Goal: Task Accomplishment & Management: Complete application form

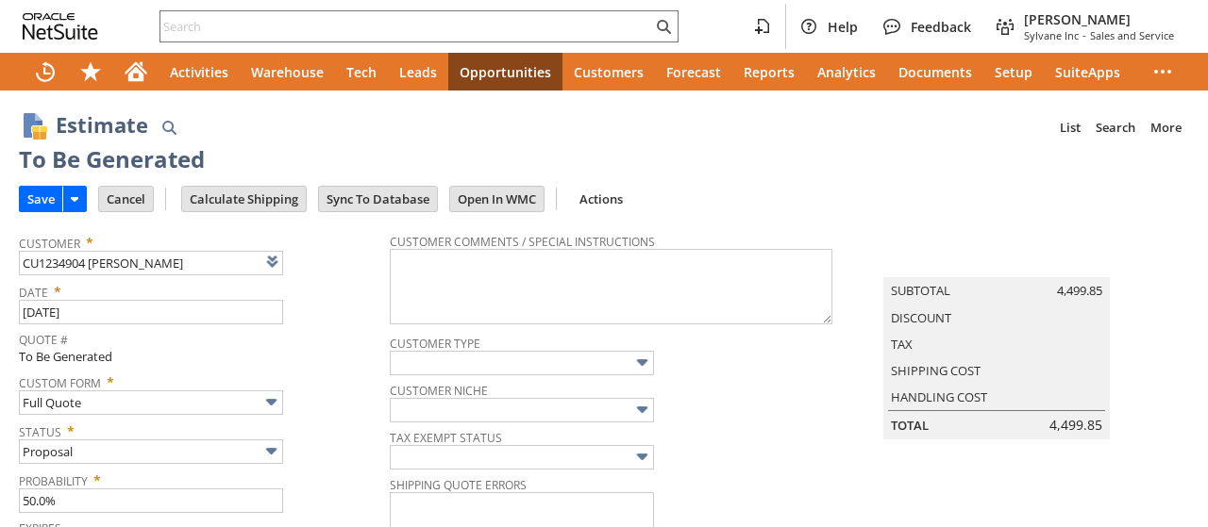
type input "[DATE]"
type input "qu6480"
type input "OK"
type input "Make Copy"
type input "Intelligent Recommendations¹⁰"
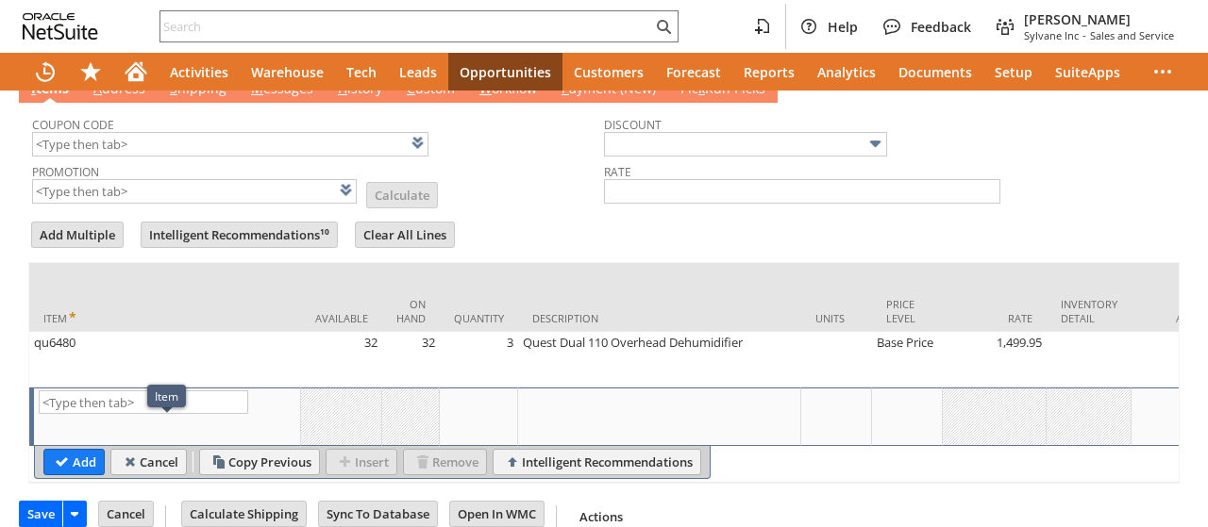
scroll to position [598, 0]
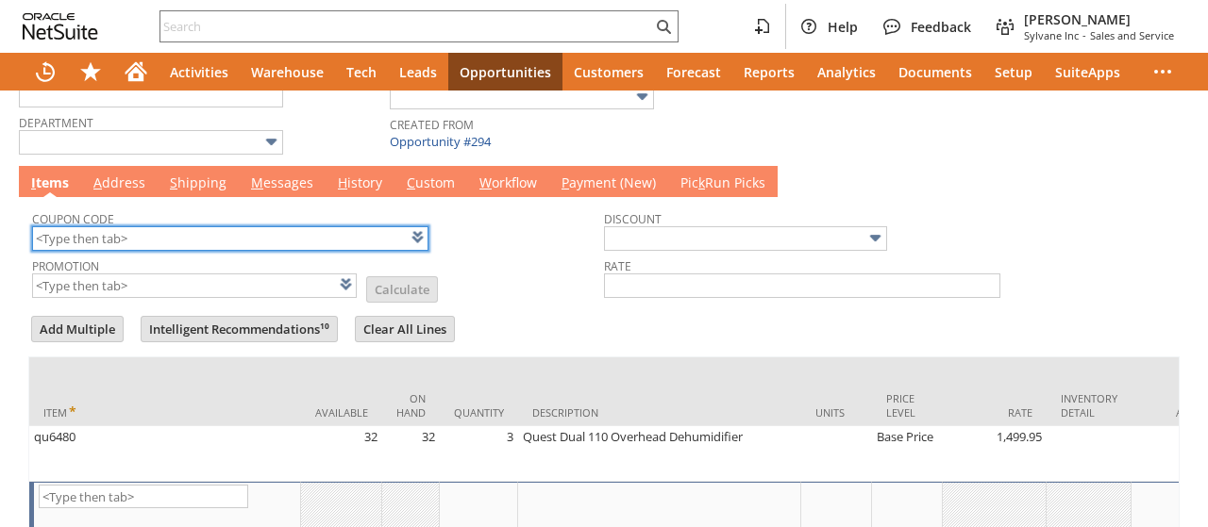
click at [179, 231] on input "text" at bounding box center [230, 238] width 396 height 25
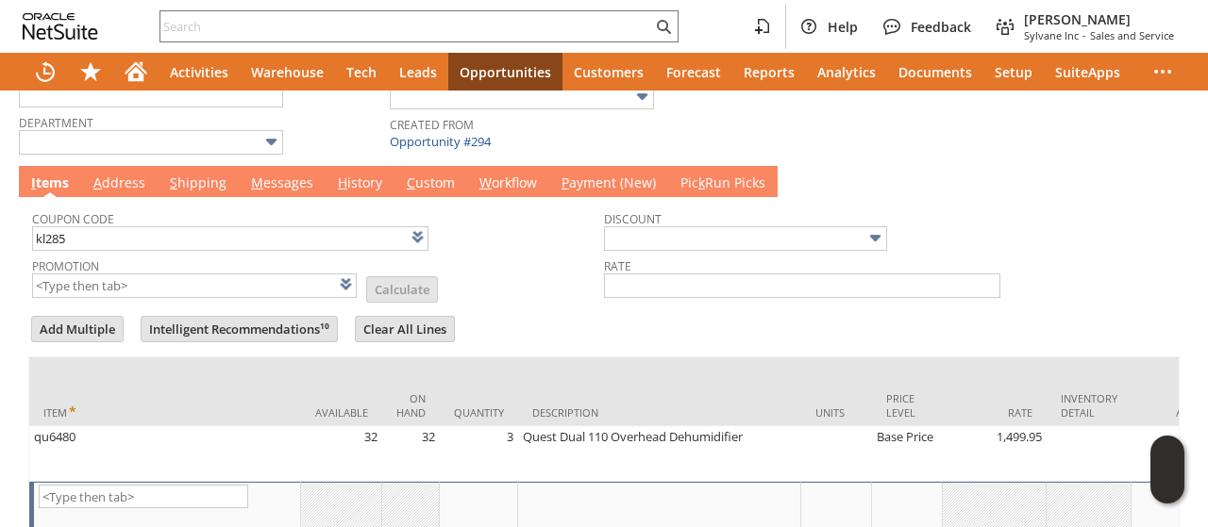
click at [528, 243] on td "Coupon Code kl285" at bounding box center [318, 227] width 572 height 52
type input "KL285"
type input "Promo Code"
type input "-10.0%"
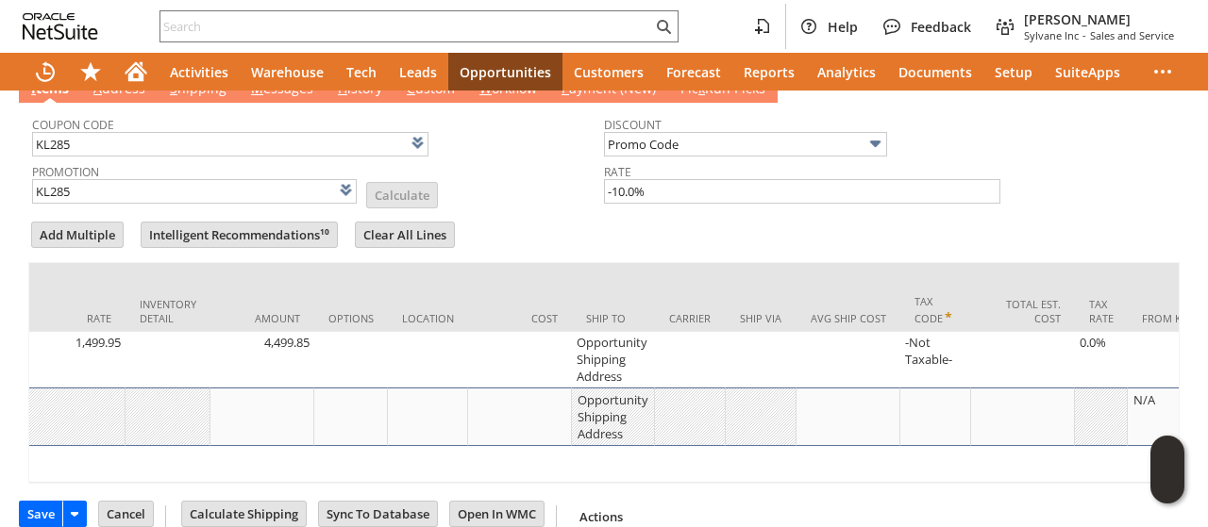
scroll to position [0, 844]
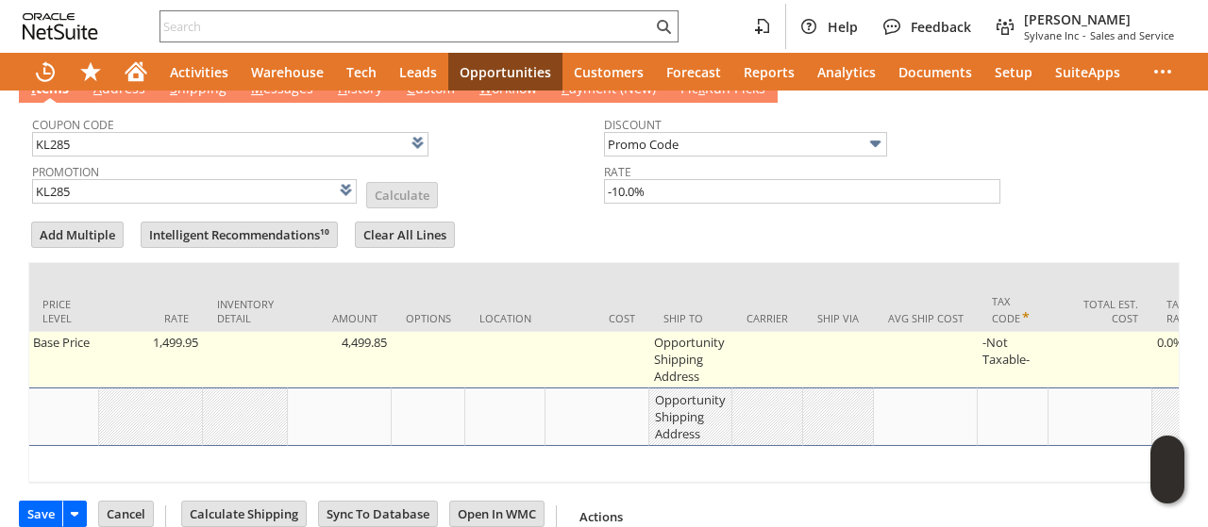
click at [693, 344] on td "Opportunity Shipping Address" at bounding box center [690, 360] width 83 height 56
type input "Opportunity Shipping Address"
type input "OK"
type input "Make Copy"
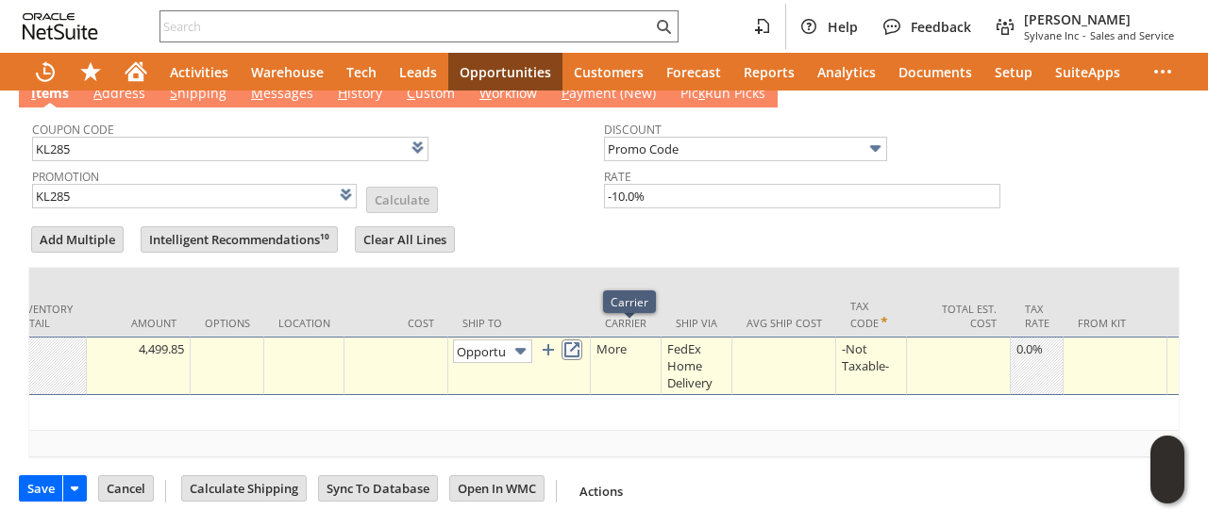
scroll to position [0, 116]
click at [581, 346] on link at bounding box center [571, 349] width 21 height 21
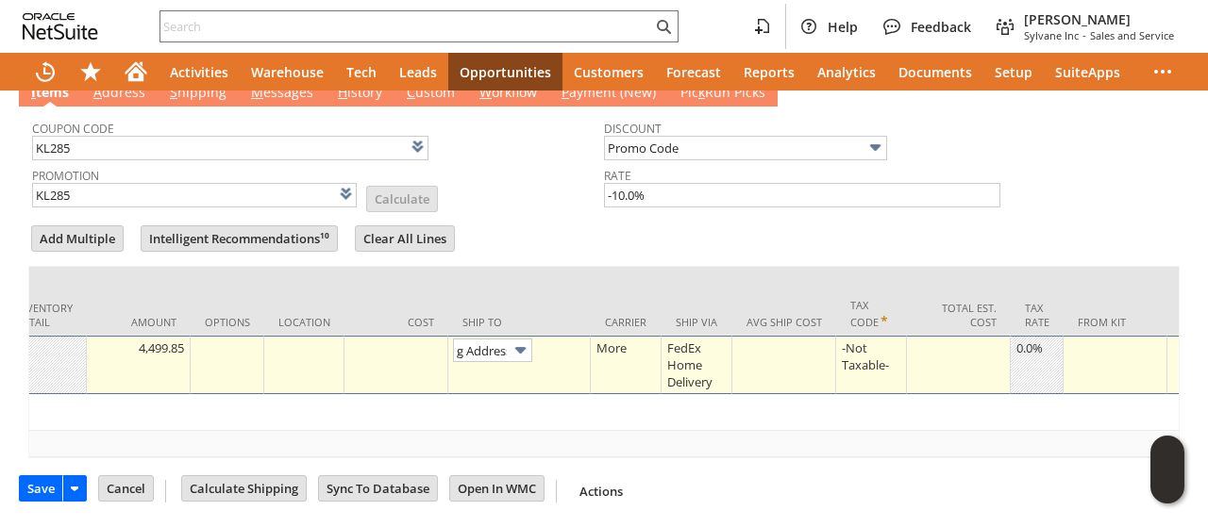
scroll to position [0, 0]
click at [570, 213] on div at bounding box center [603, 217] width 1151 height 9
click at [538, 223] on form "Add Multiple Intelligent Recommendations¹⁰ Clear All Lines Line Items All Item …" at bounding box center [603, 341] width 1151 height 236
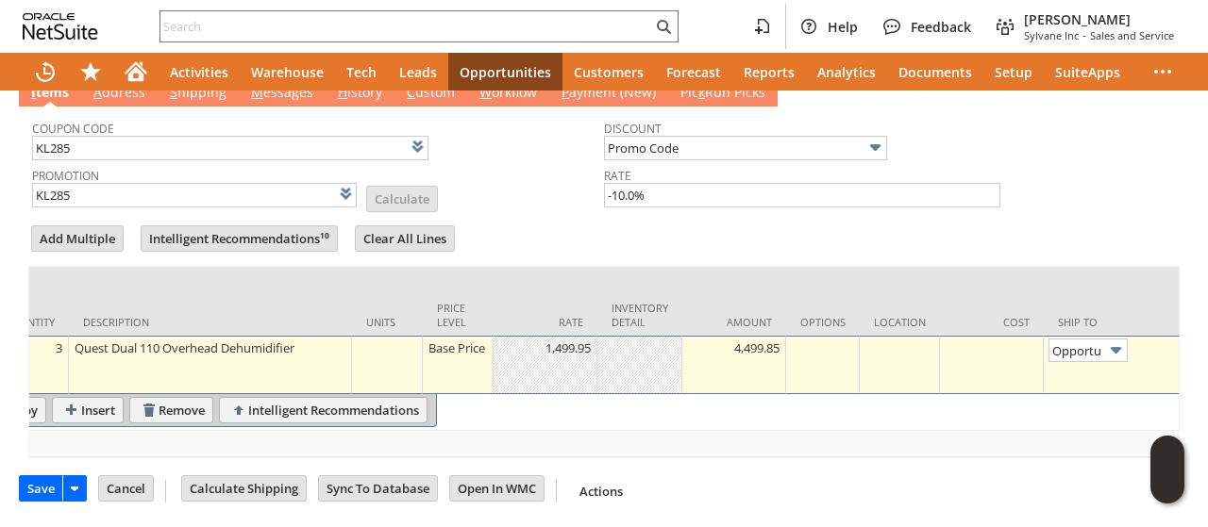
drag, startPoint x: 111, startPoint y: 429, endPoint x: 77, endPoint y: 409, distance: 39.8
type input "Add"
type input "Copy Previous"
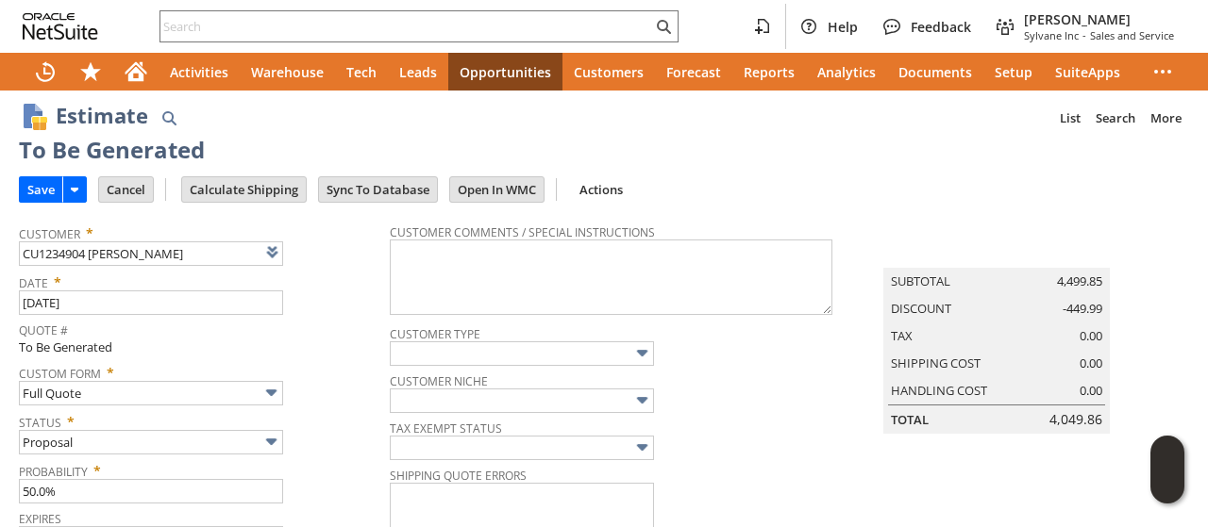
scroll to position [0, 0]
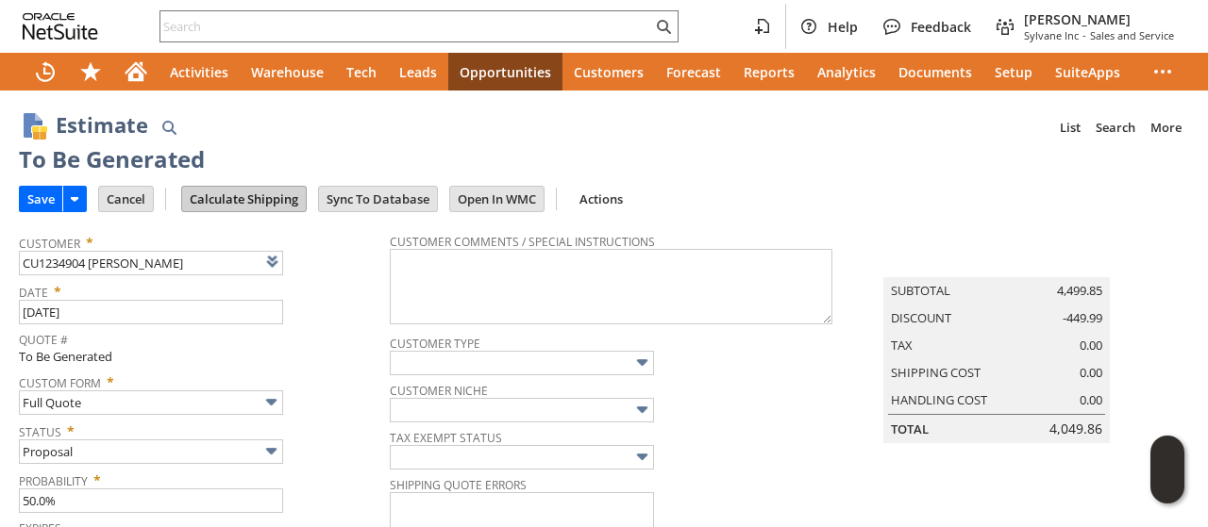
click at [254, 197] on input "Calculate Shipping" at bounding box center [244, 199] width 124 height 25
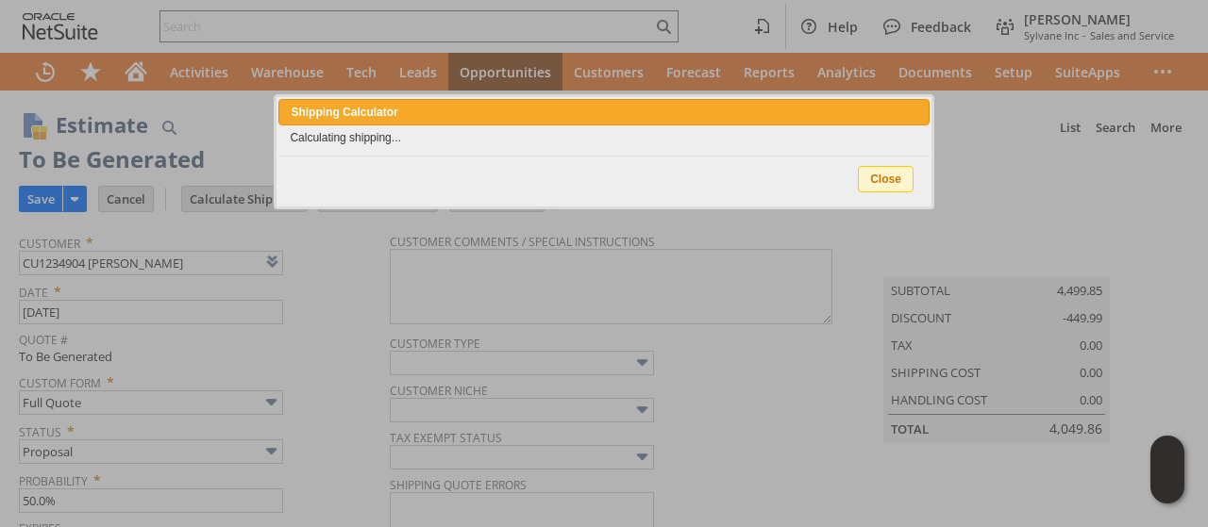
type input "NotExempt"
type input "Add"
type input "Copy Previous"
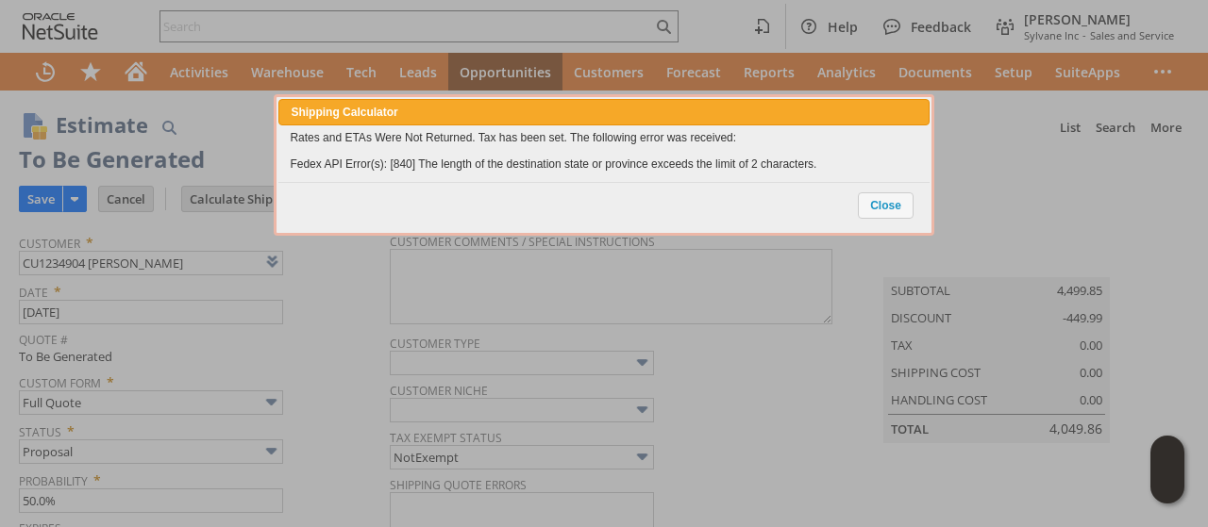
scroll to position [722, 0]
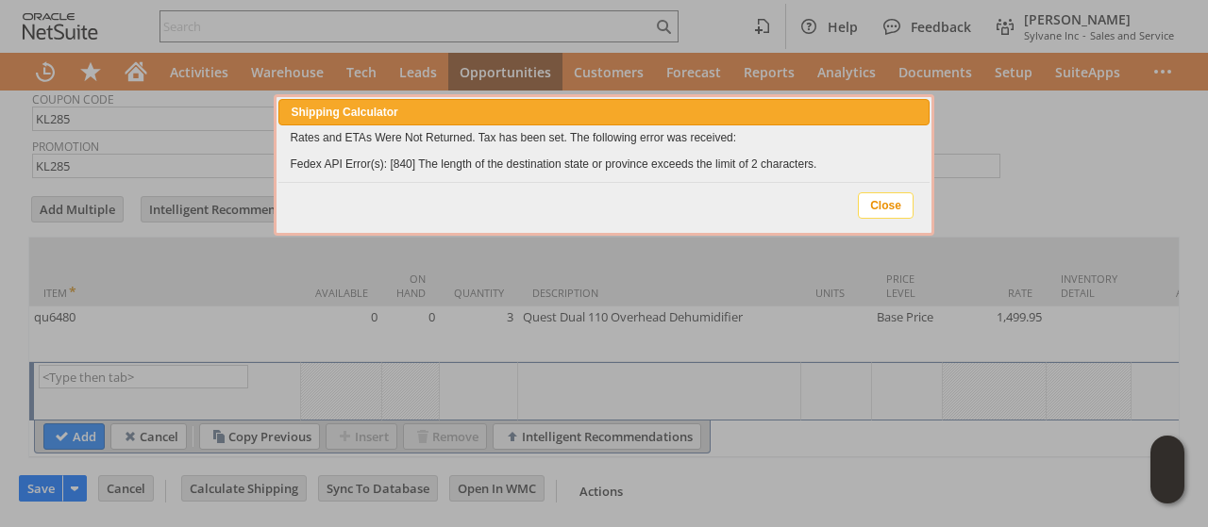
click at [896, 203] on span "Close" at bounding box center [886, 205] width 54 height 25
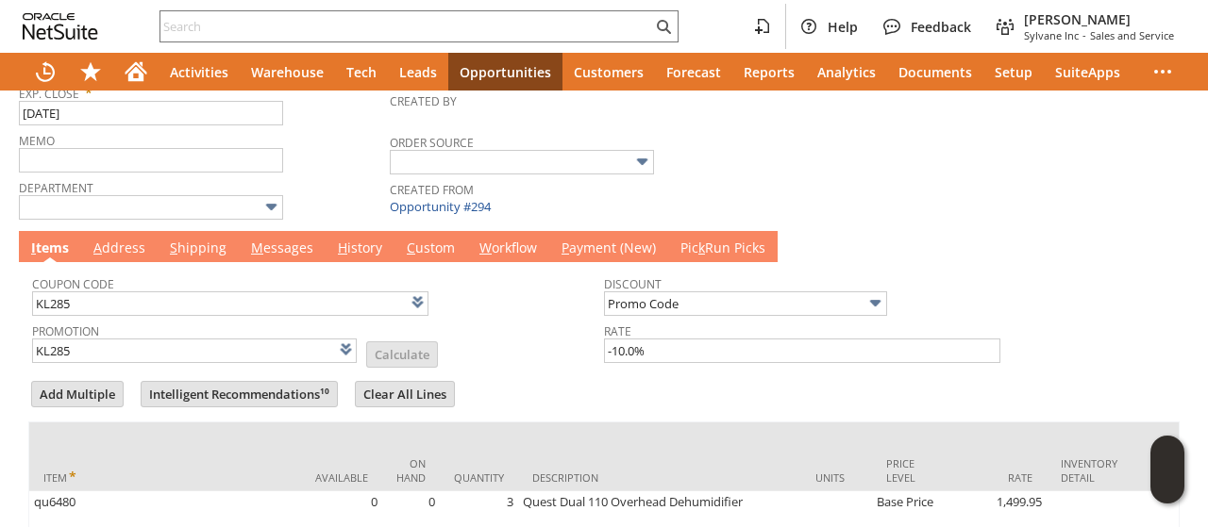
click at [119, 239] on link "A ddress" at bounding box center [119, 249] width 61 height 21
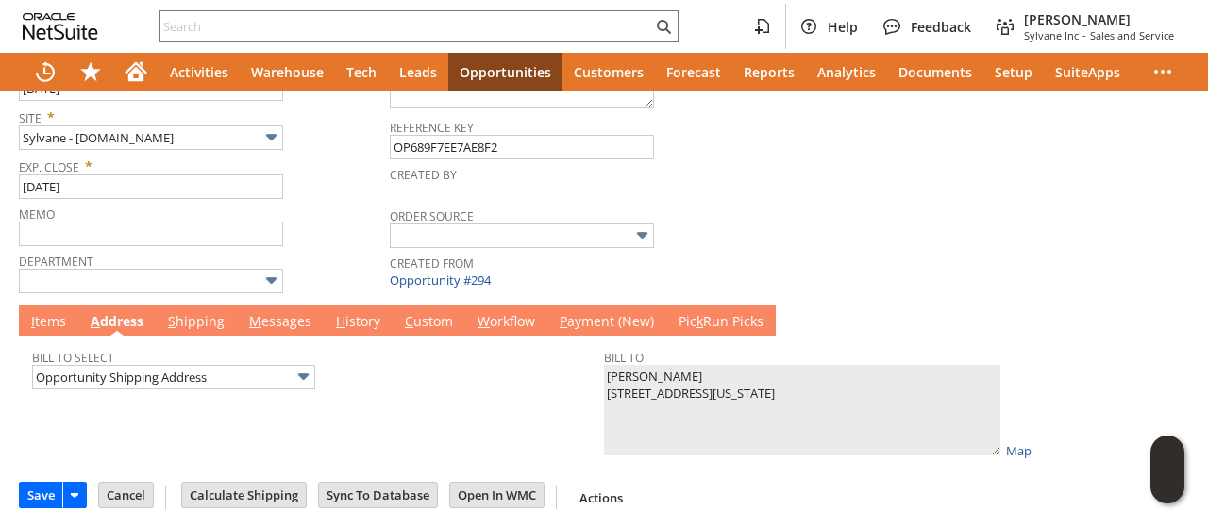
click at [61, 321] on link "I tems" at bounding box center [48, 322] width 44 height 21
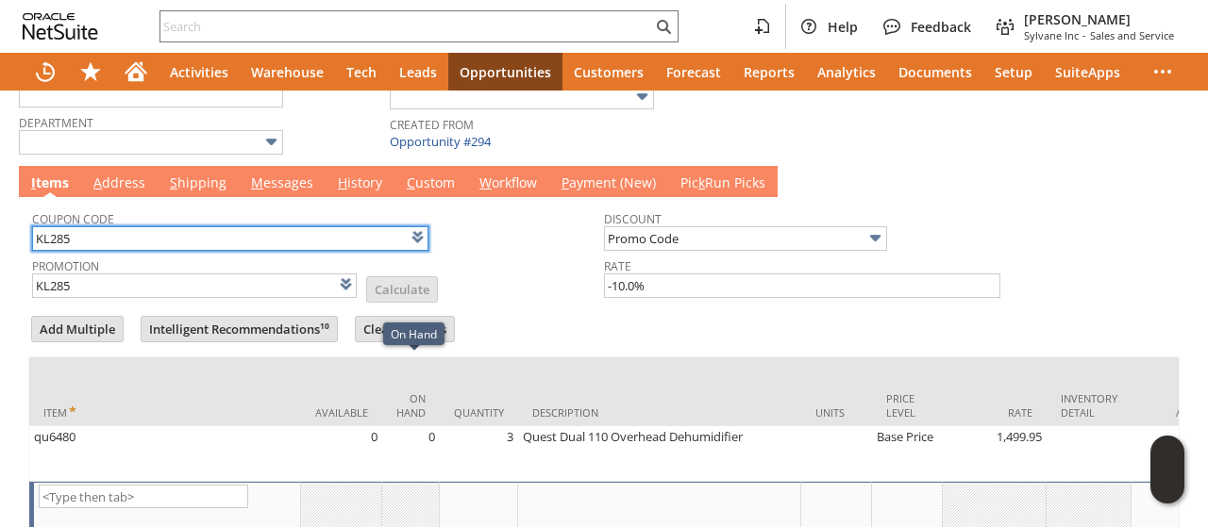
scroll to position [534, 0]
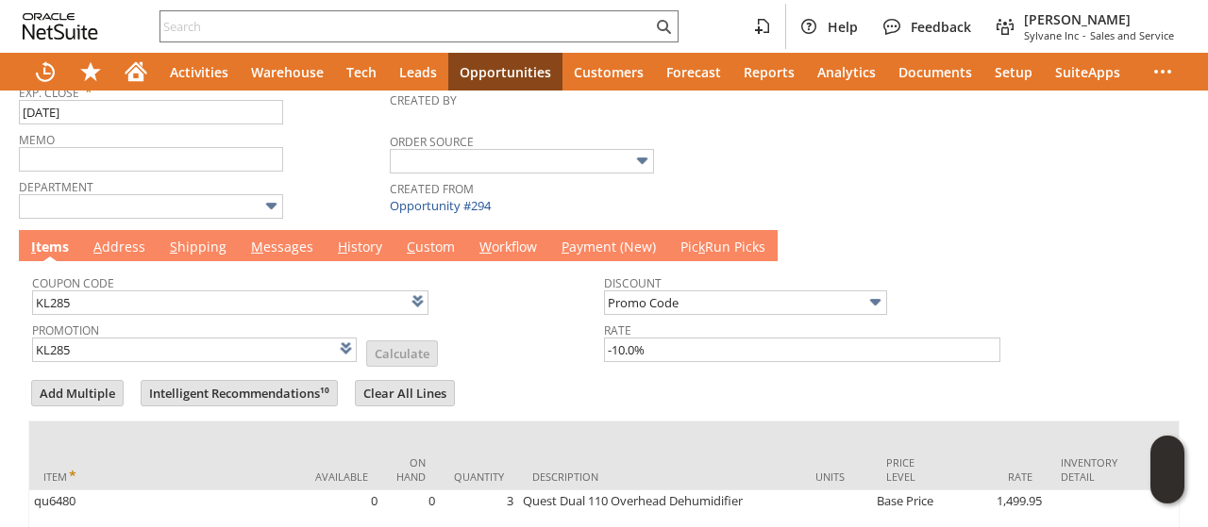
click at [59, 241] on link "I tems" at bounding box center [49, 248] width 47 height 21
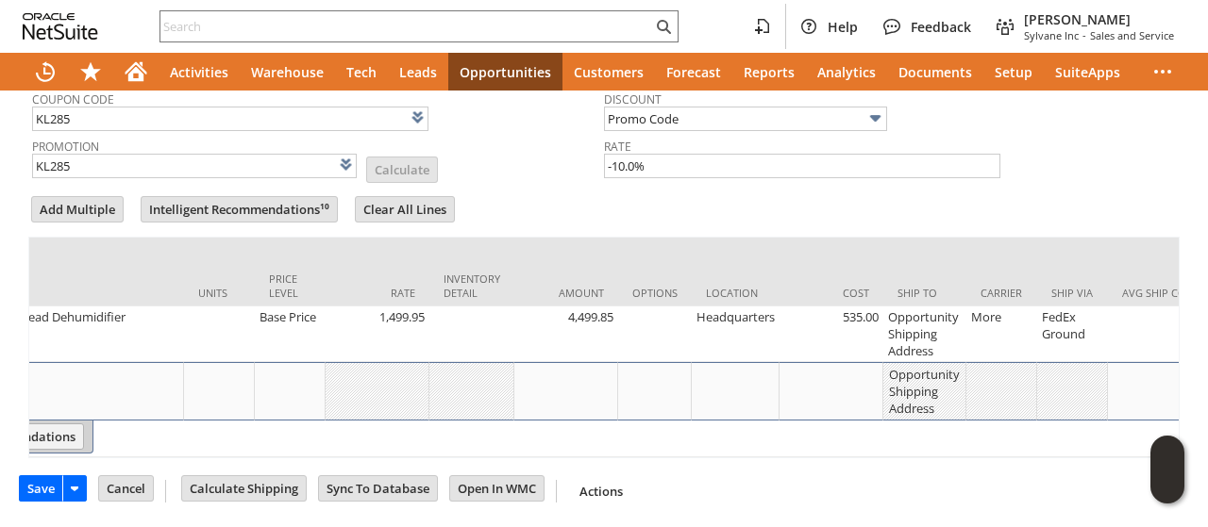
scroll to position [0, 722]
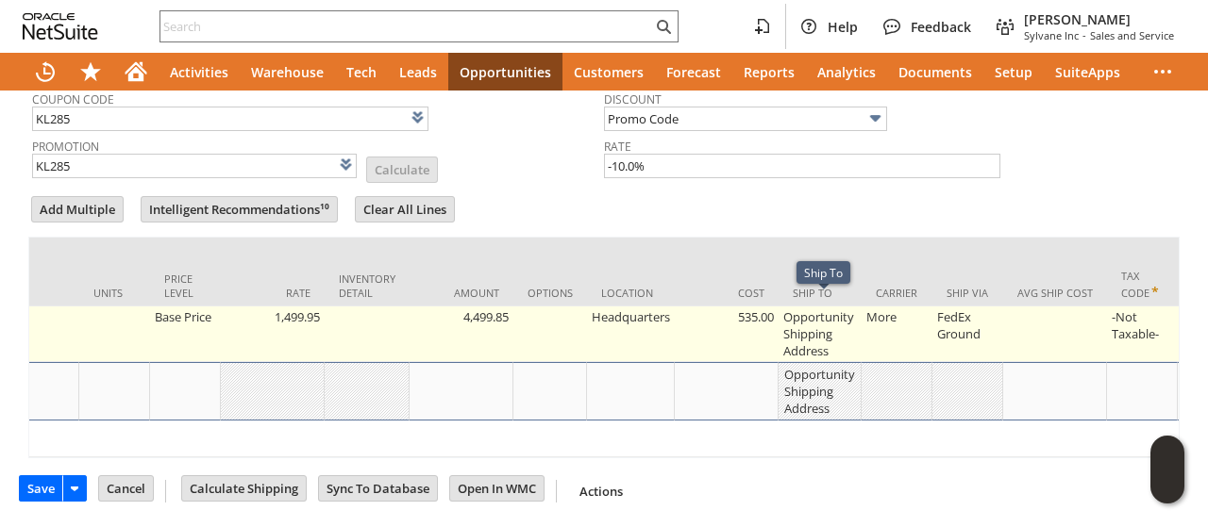
click at [847, 309] on td "Opportunity Shipping Address" at bounding box center [820, 335] width 83 height 56
type input "Opportunity Shipping Address"
type input "OK"
type input "Make Copy"
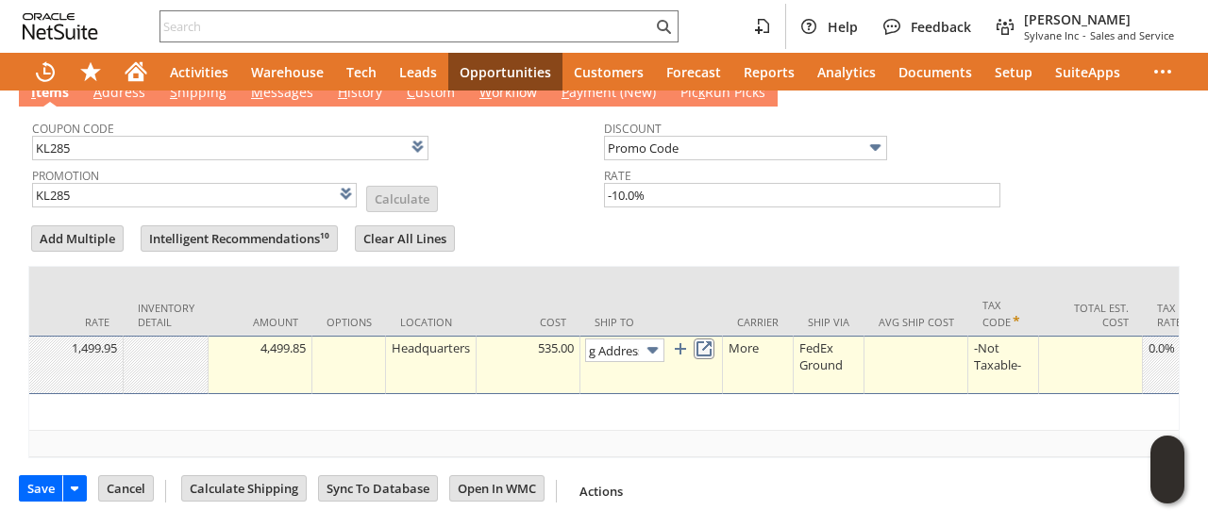
scroll to position [0, 0]
click at [704, 339] on link at bounding box center [704, 349] width 21 height 21
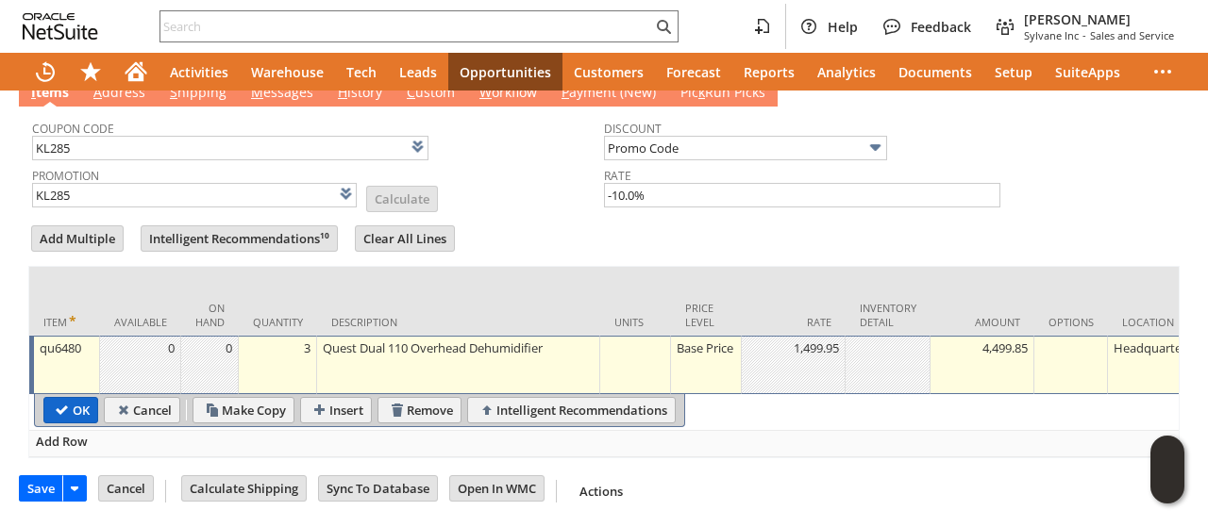
click at [64, 400] on input "OK" at bounding box center [70, 410] width 53 height 25
type input "Add"
type input "Copy Previous"
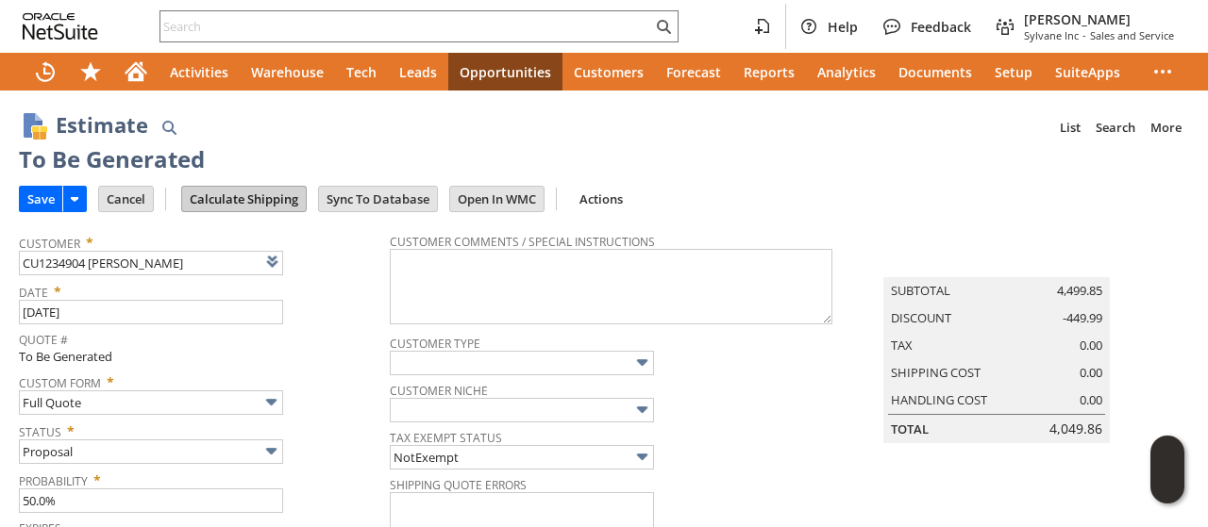
click at [242, 195] on input "Calculate Shipping" at bounding box center [244, 199] width 124 height 25
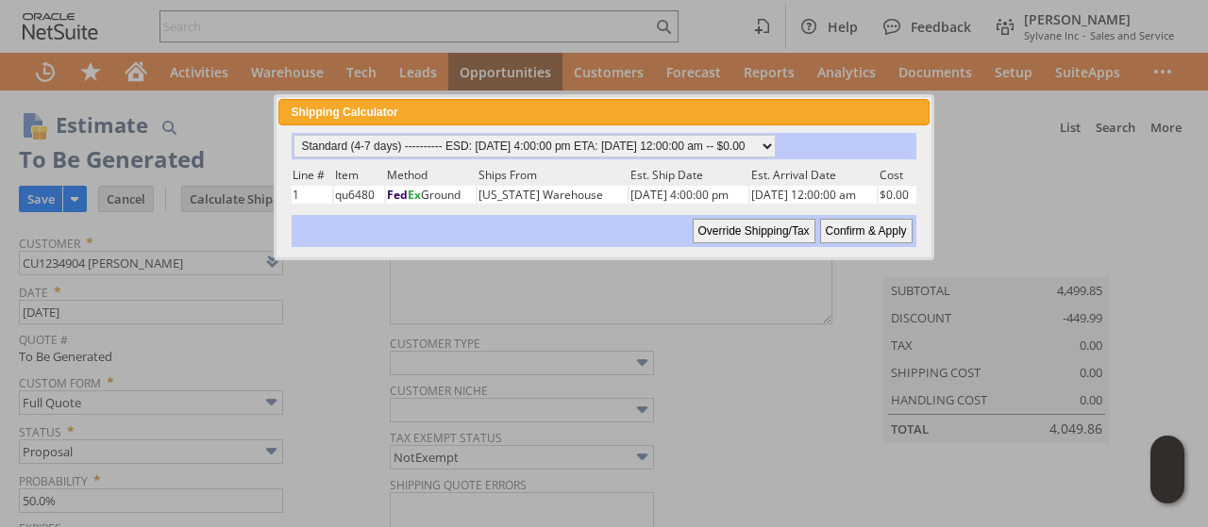
click at [866, 225] on input "Confirm & Apply" at bounding box center [866, 231] width 92 height 25
type input "Add"
type input "Copy Previous"
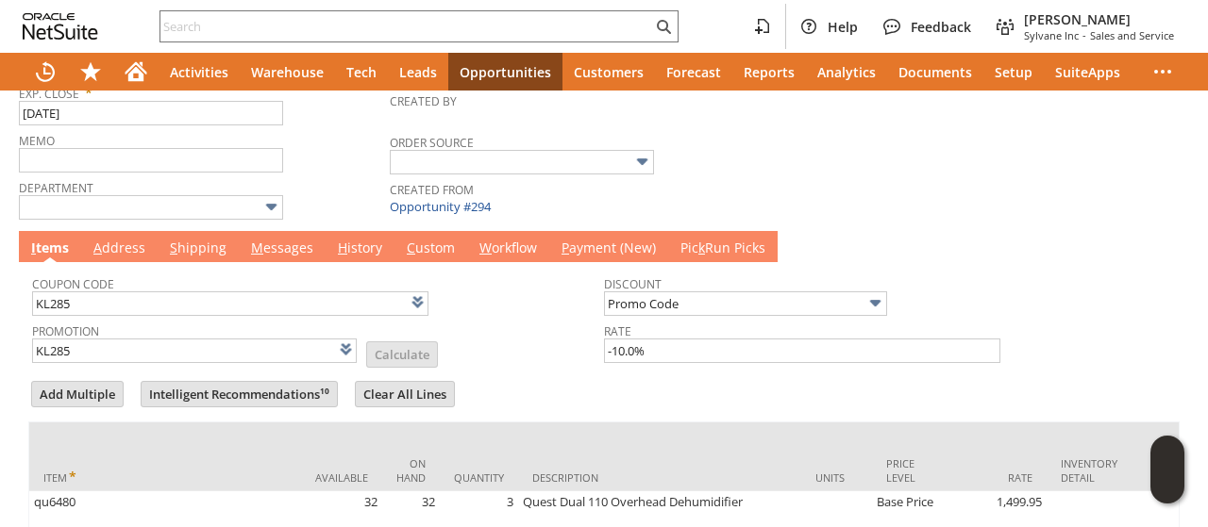
click at [292, 243] on link "M essages" at bounding box center [282, 249] width 72 height 21
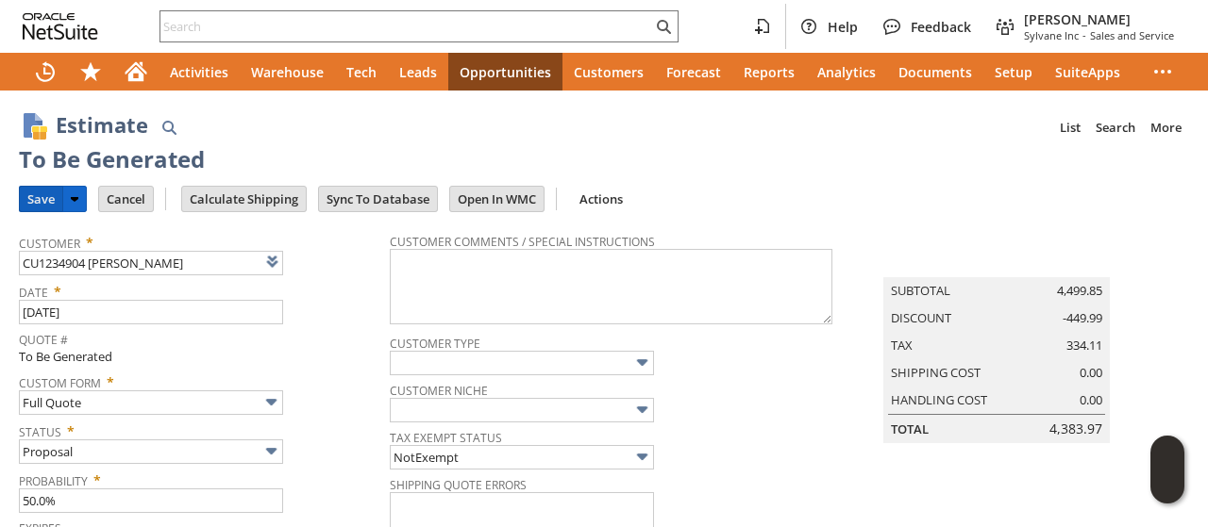
click at [36, 200] on input "Save" at bounding box center [41, 199] width 42 height 25
